Goal: Navigation & Orientation: Find specific page/section

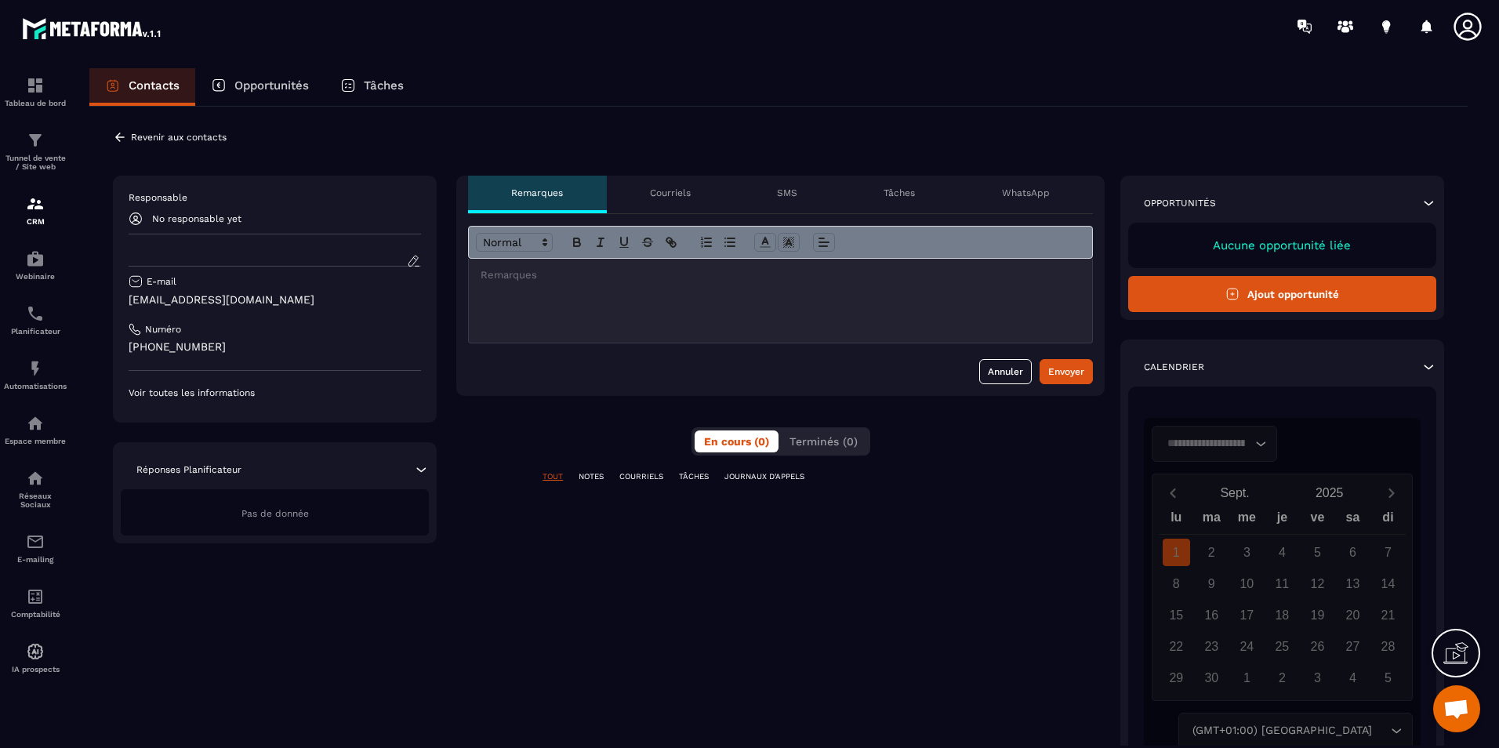
click at [204, 393] on p "Voir toutes les informations" at bounding box center [275, 393] width 292 height 13
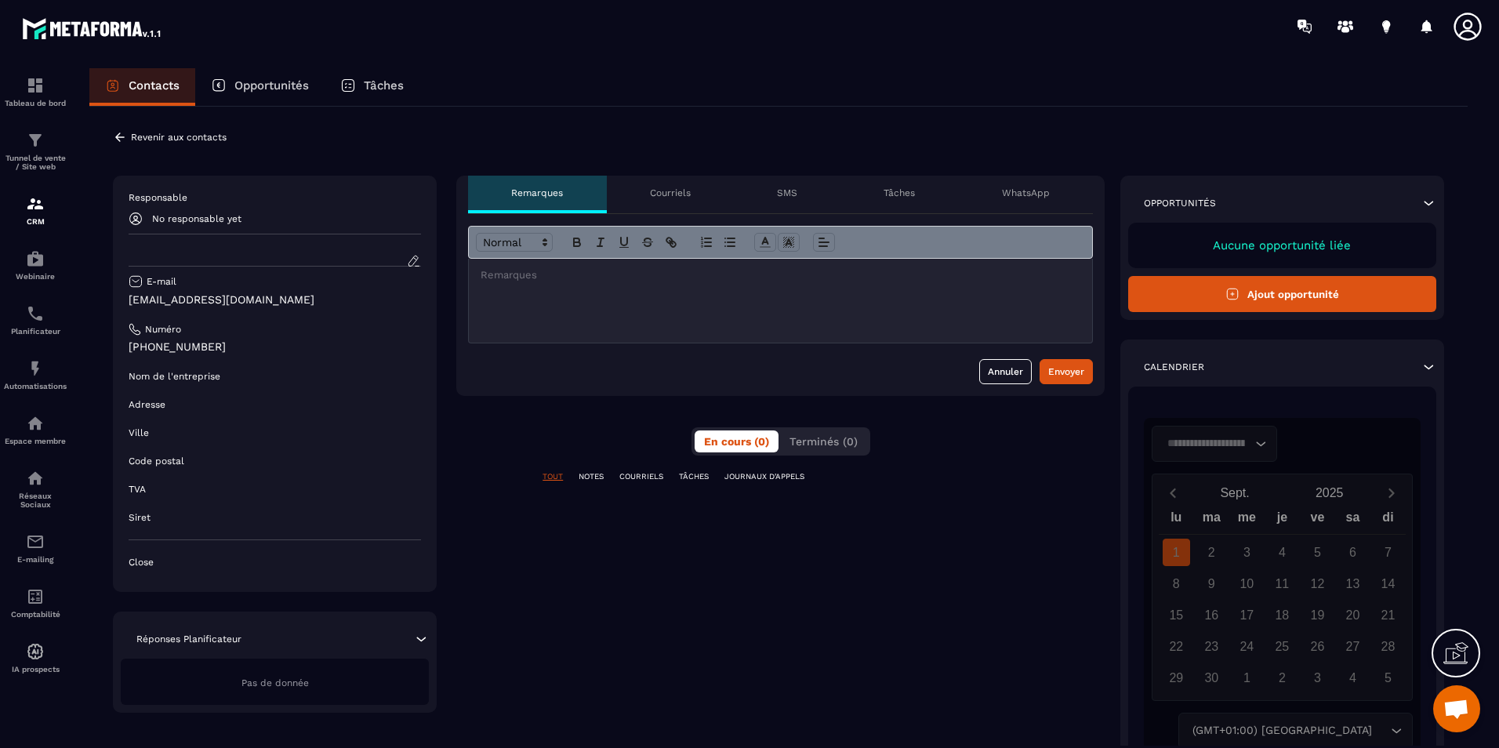
click at [143, 433] on p "Ville" at bounding box center [139, 432] width 20 height 13
click at [158, 432] on div "Ville" at bounding box center [275, 432] width 292 height 13
click at [178, 426] on div "Ville" at bounding box center [275, 432] width 292 height 13
click at [407, 258] on icon at bounding box center [414, 261] width 14 height 14
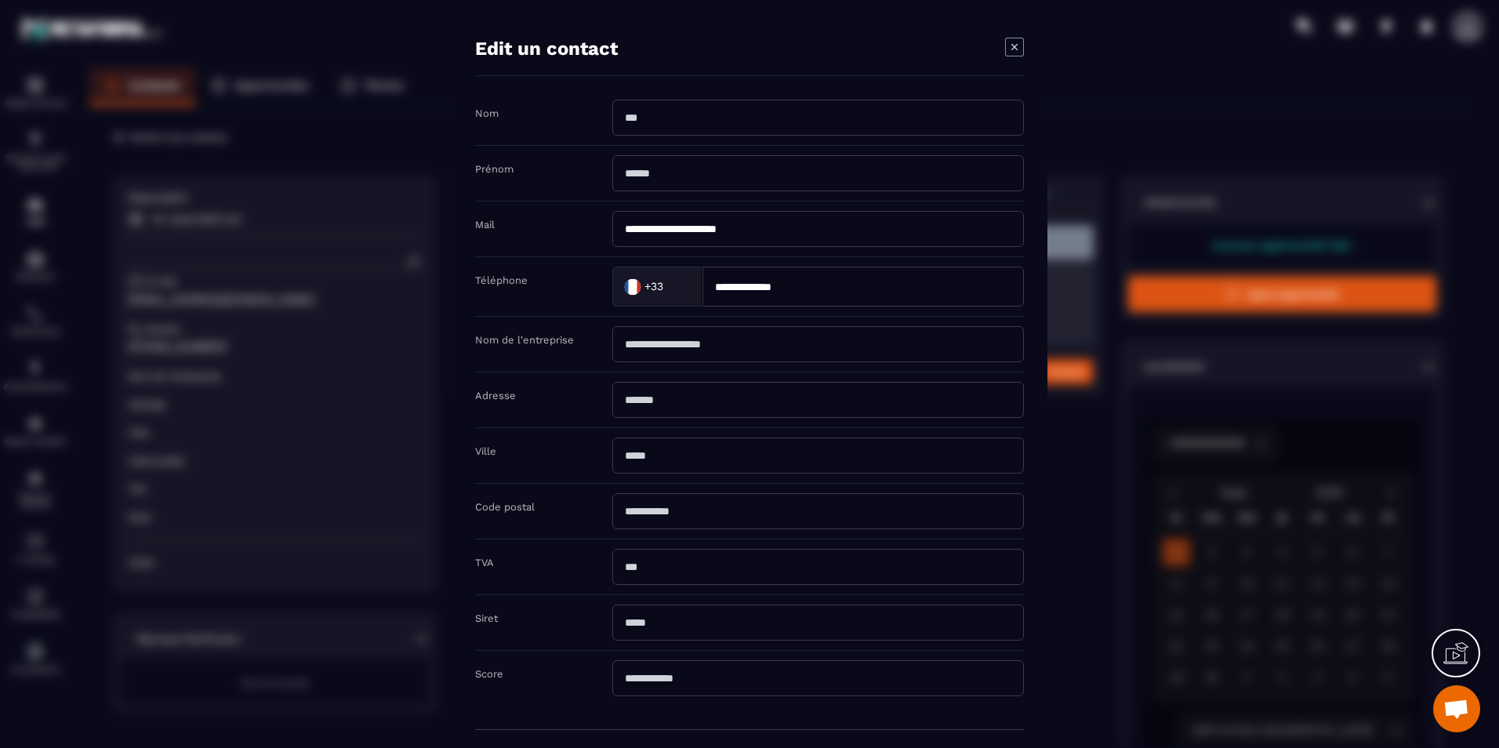
click at [1007, 54] on icon "Modal window" at bounding box center [1014, 47] width 19 height 19
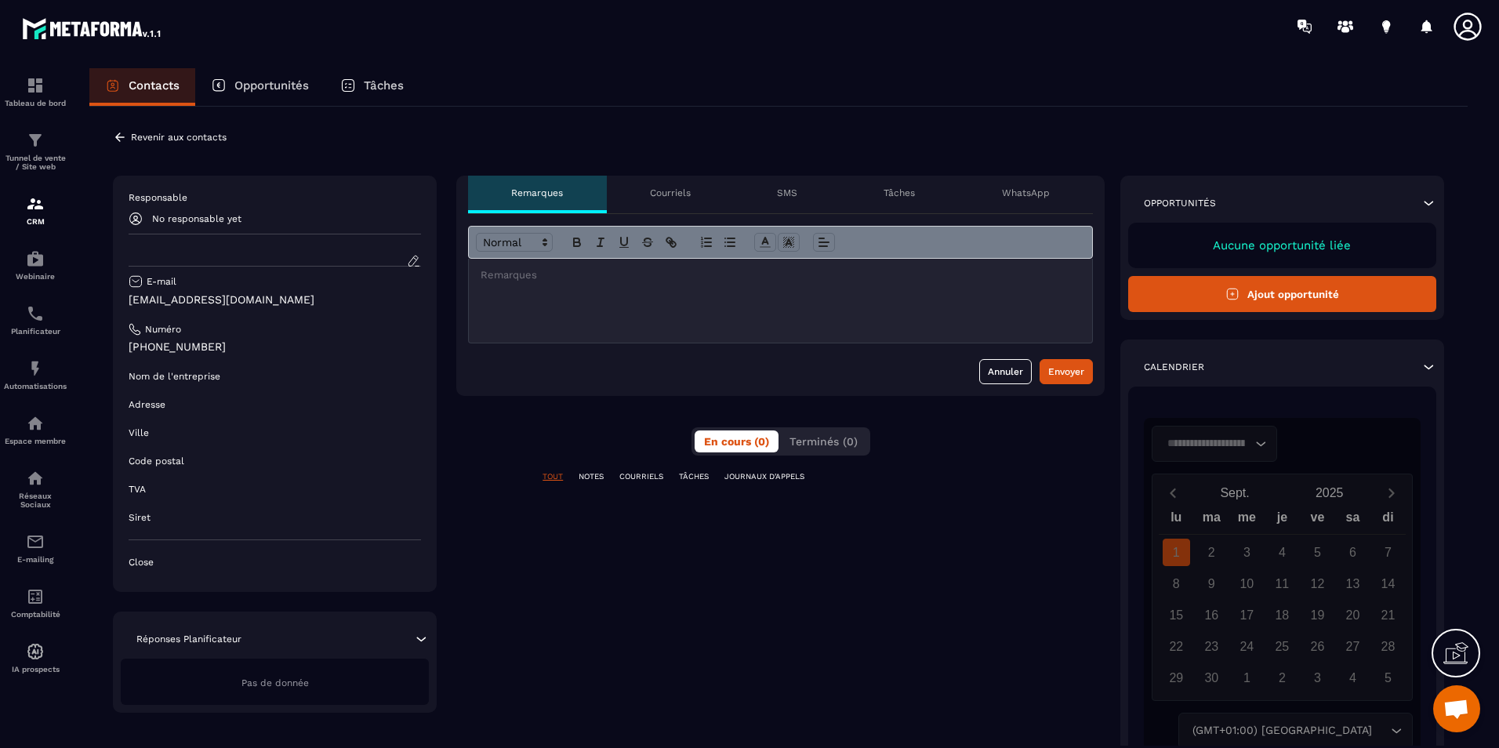
click at [659, 107] on div "**********" at bounding box center [778, 483] width 1378 height 752
drag, startPoint x: 565, startPoint y: 93, endPoint x: 554, endPoint y: 122, distance: 32.0
click at [564, 93] on div "Contacts Opportunités Tâches" at bounding box center [778, 87] width 1378 height 38
click at [140, 89] on p "Contacts" at bounding box center [154, 85] width 51 height 14
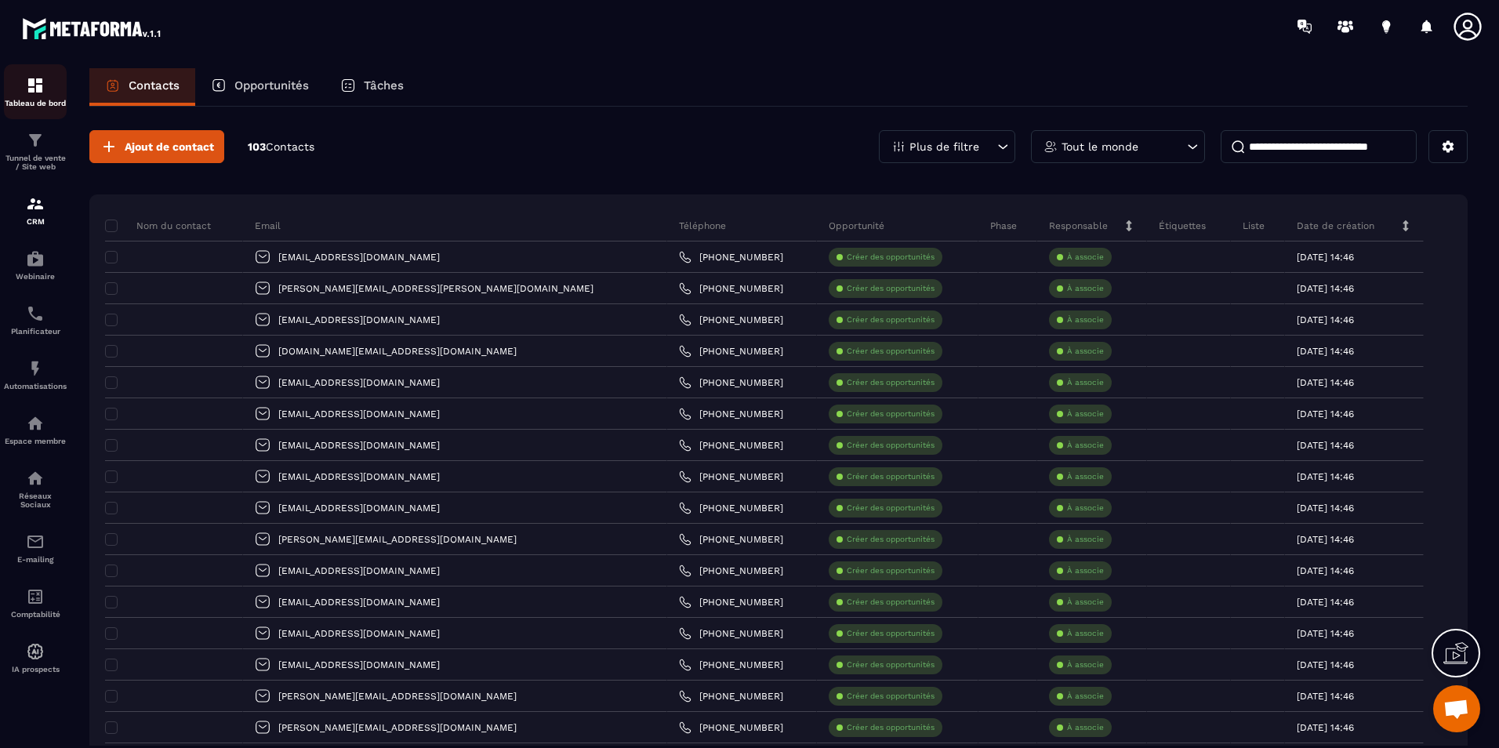
click at [13, 99] on p "Tableau de bord" at bounding box center [35, 103] width 63 height 9
